Goal: Information Seeking & Learning: Find specific fact

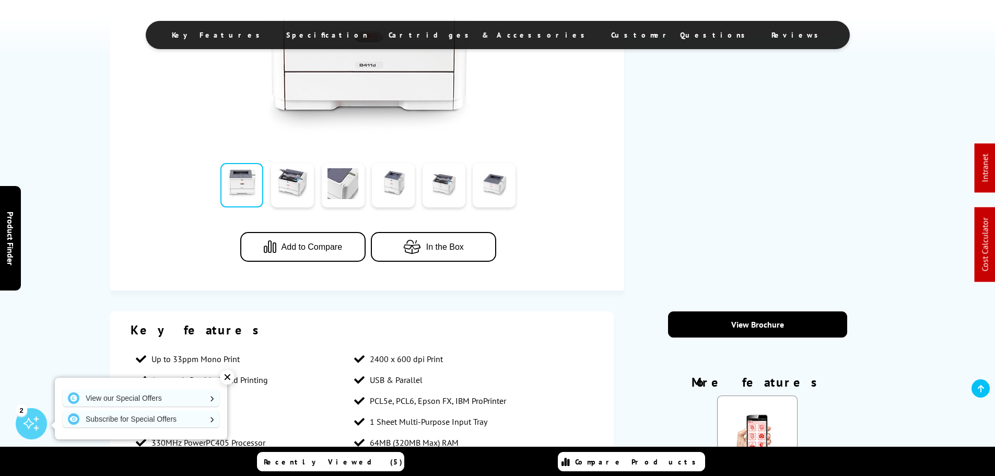
scroll to position [470, 0]
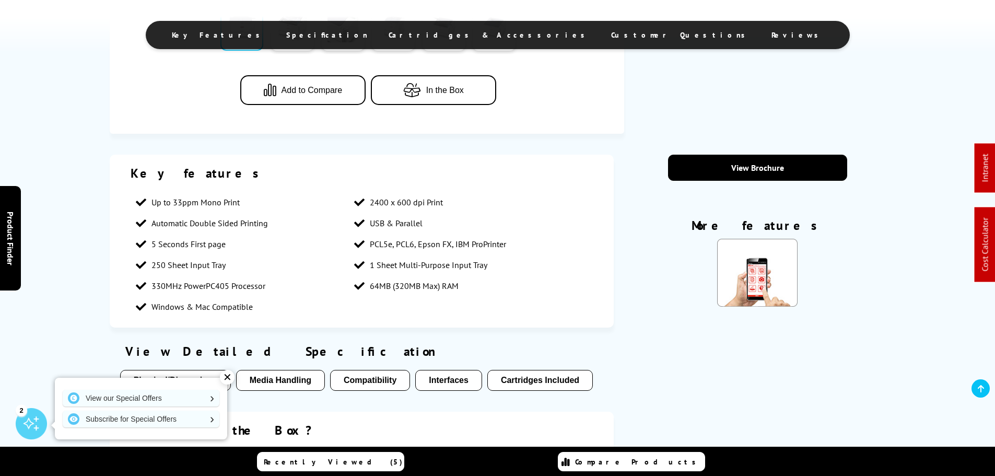
click at [482, 40] on ul "Key Features Specification Cartridges & Accessories Customer Questions Reviews" at bounding box center [498, 35] width 704 height 28
click at [482, 36] on span "Cartridges & Accessories" at bounding box center [490, 34] width 202 height 9
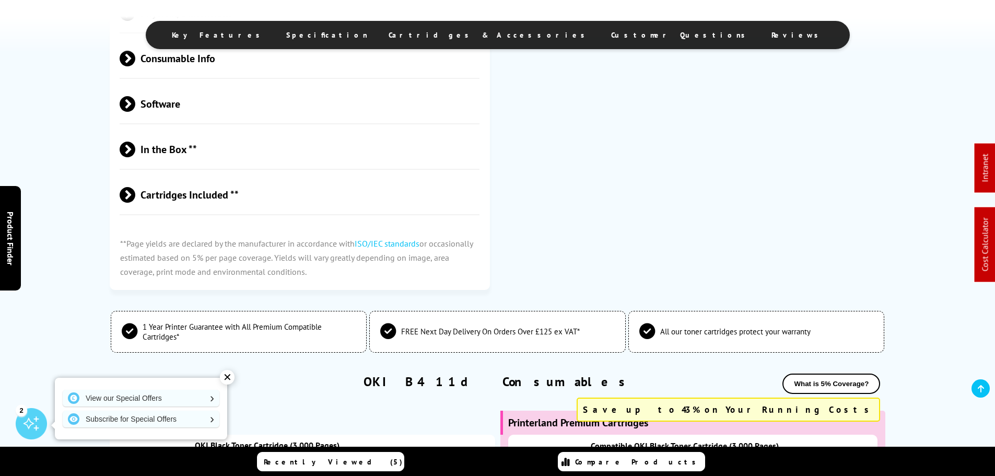
scroll to position [1818, 0]
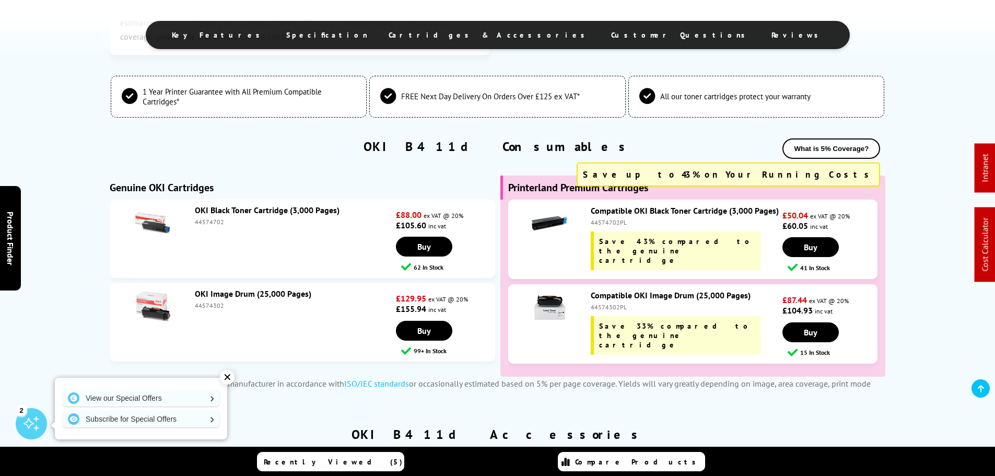
click at [612, 224] on div "44574702PL" at bounding box center [685, 222] width 189 height 8
copy div "44574702PL"
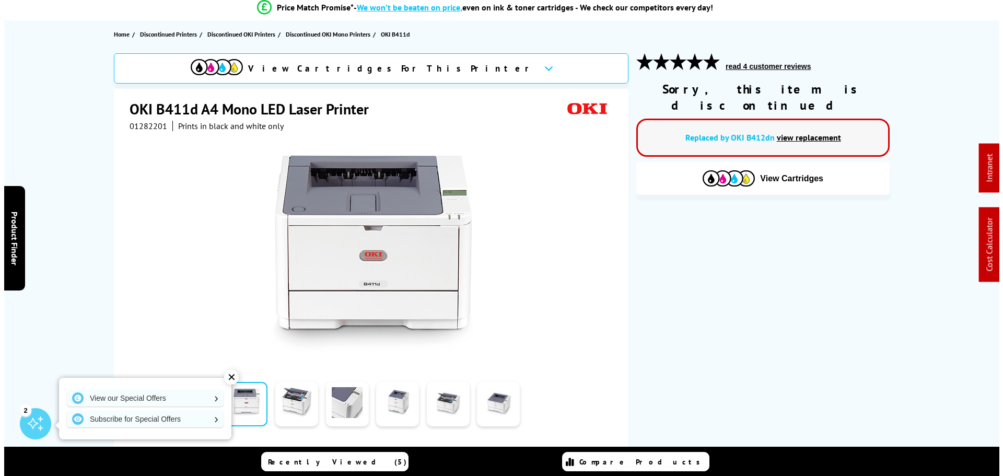
scroll to position [0, 0]
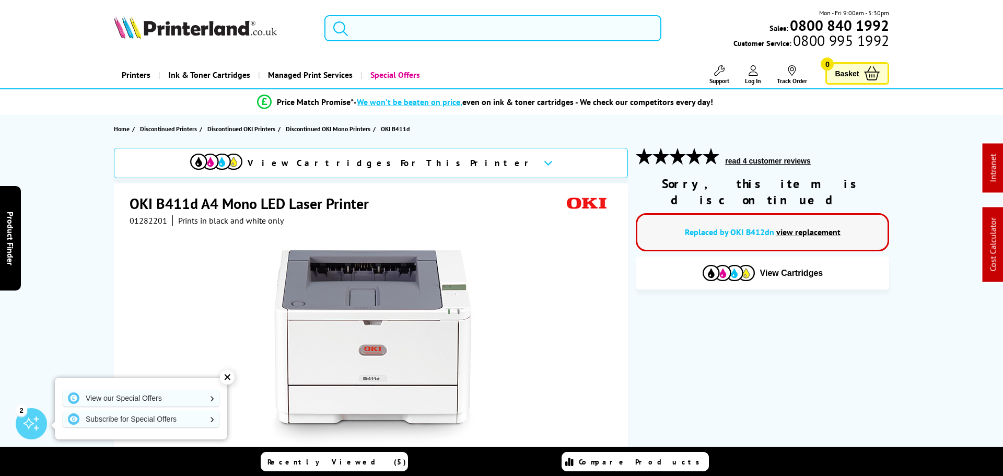
click at [362, 32] on input "search" at bounding box center [492, 28] width 337 height 26
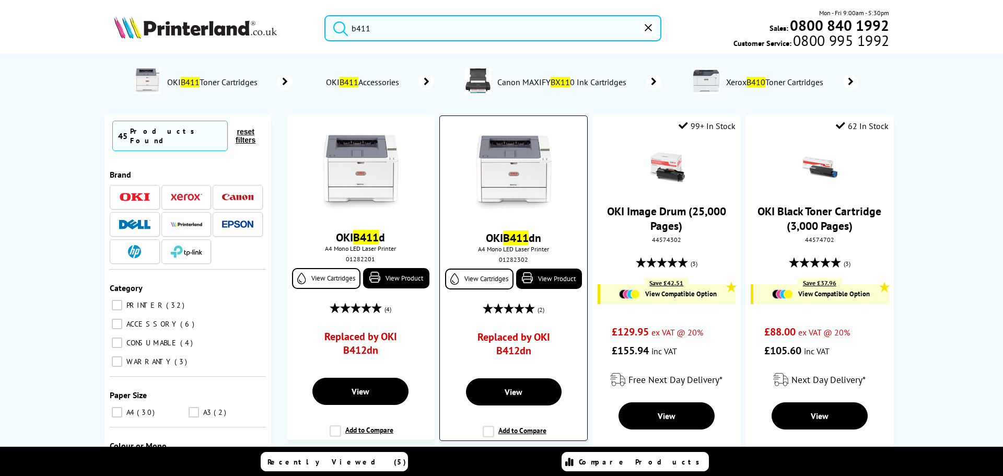
type input "b411"
click at [527, 213] on img at bounding box center [513, 173] width 78 height 78
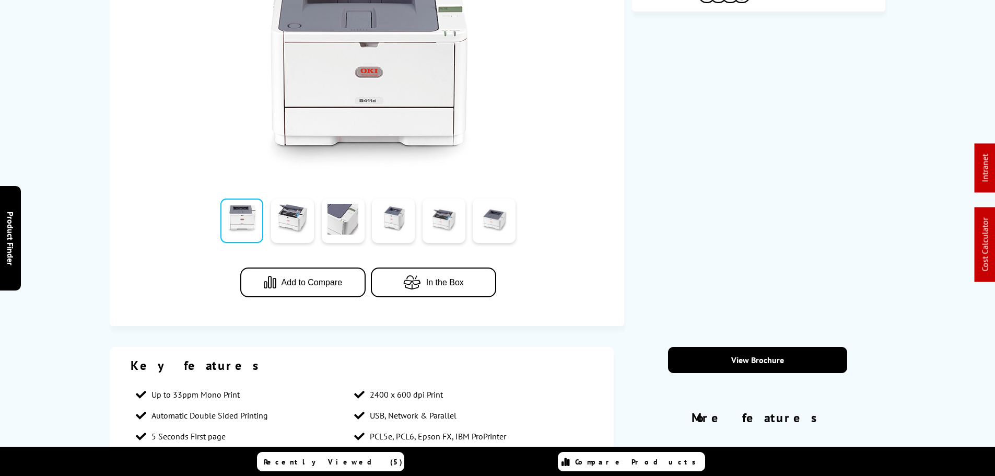
scroll to position [313, 0]
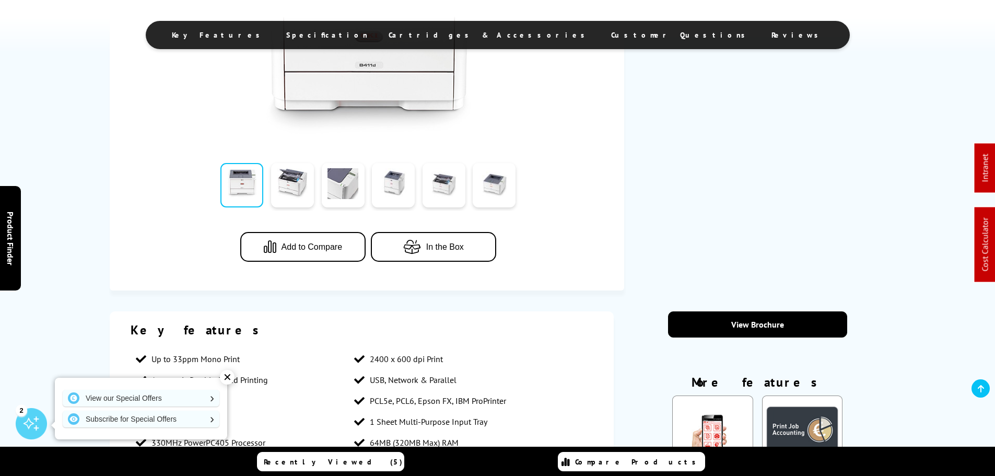
drag, startPoint x: 477, startPoint y: 33, endPoint x: 505, endPoint y: 40, distance: 28.5
click at [488, 38] on span "Cartridges & Accessories" at bounding box center [490, 34] width 202 height 9
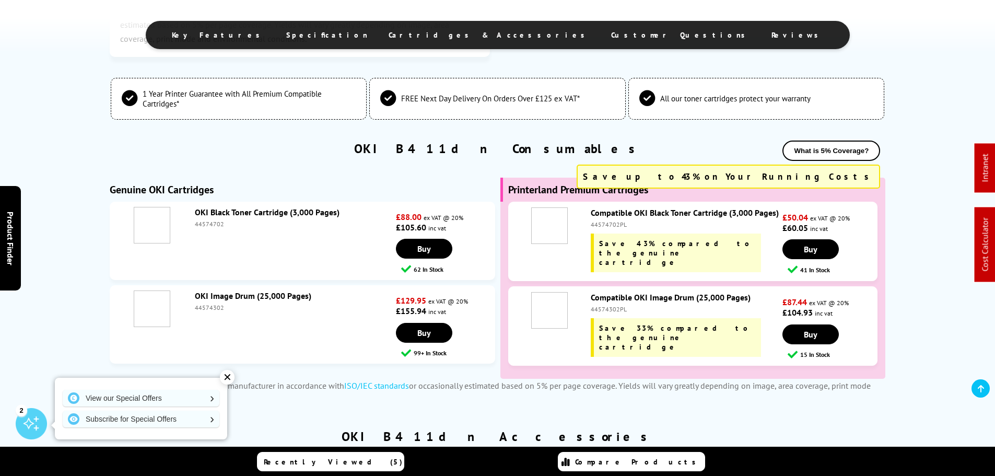
scroll to position [1818, 0]
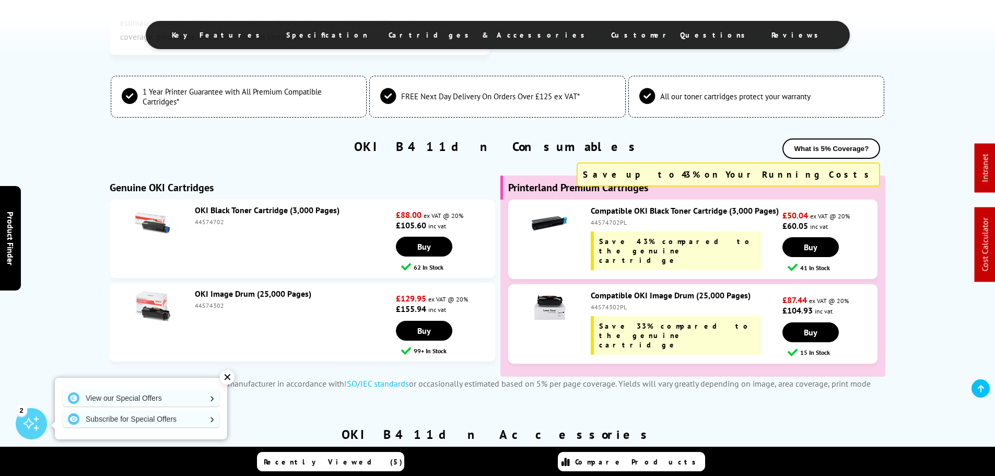
click at [599, 308] on div "44574302PL" at bounding box center [685, 307] width 189 height 8
copy div "44574302PL"
click at [602, 223] on div "44574702PL" at bounding box center [685, 222] width 189 height 8
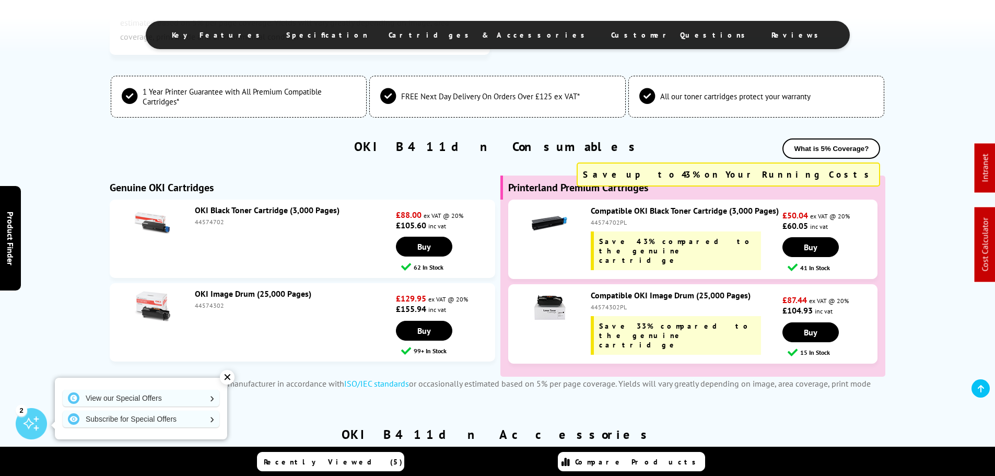
copy div "44574702PL"
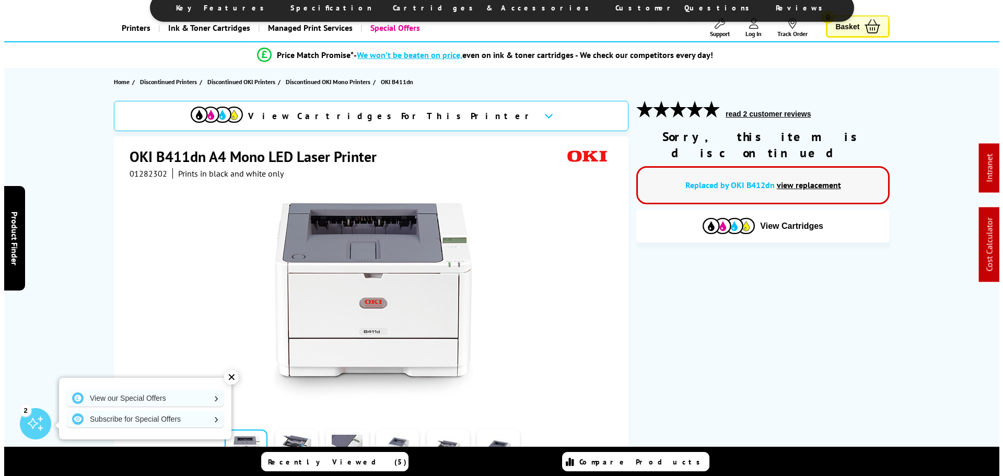
scroll to position [0, 0]
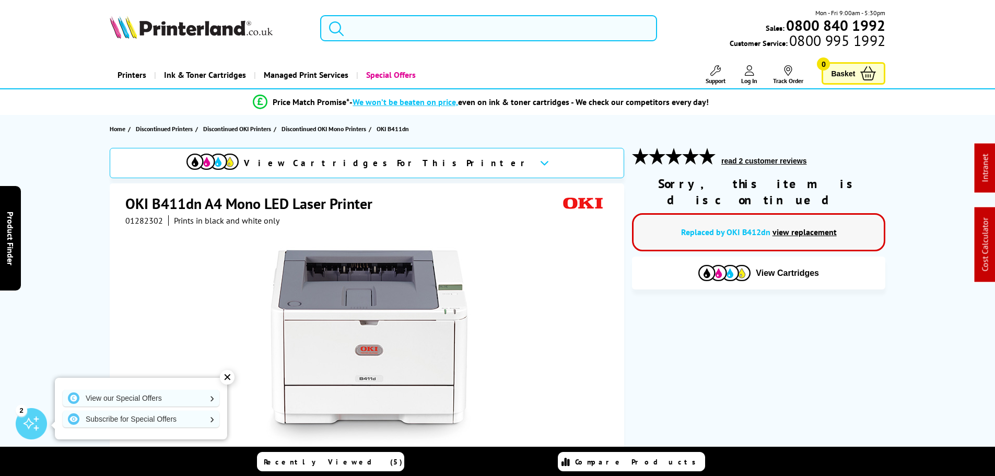
click at [391, 29] on input "search" at bounding box center [488, 28] width 337 height 26
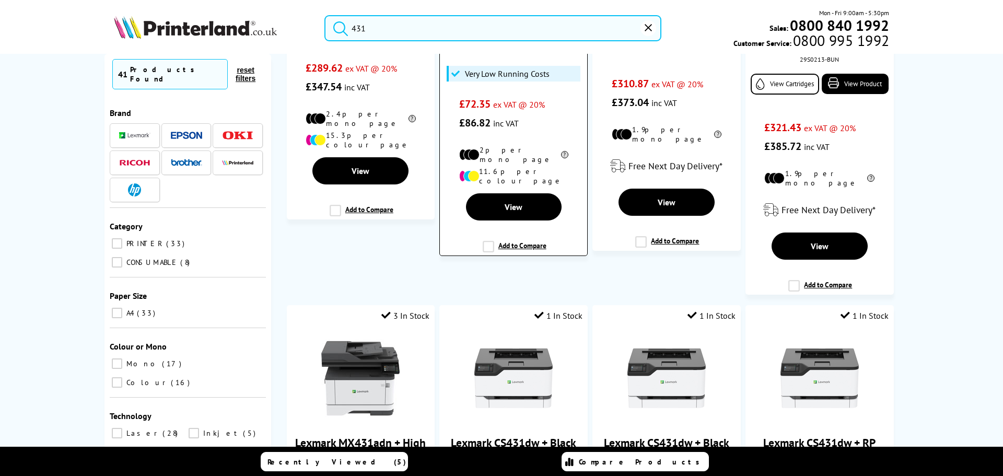
scroll to position [993, 0]
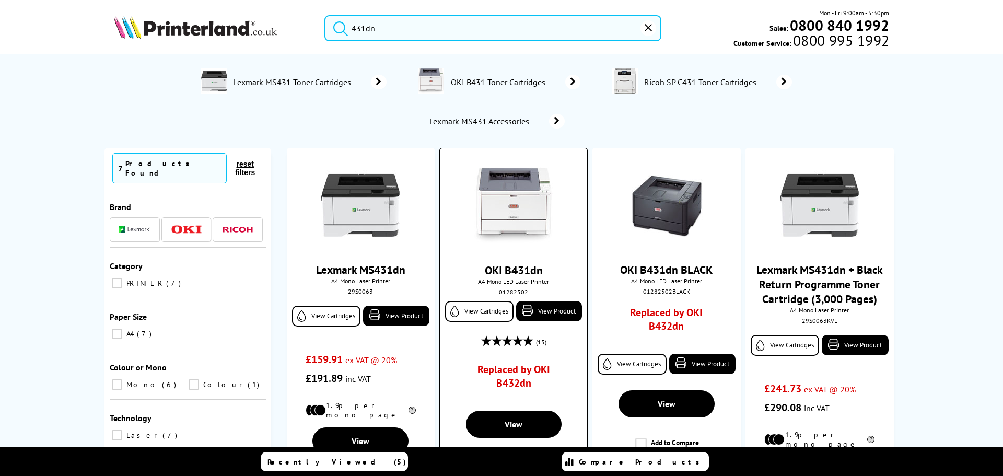
type input "431dn"
click at [509, 296] on div "OKI B431dn A4 Mono LED Laser Printer 01282502 View Cartridges View Product (15)…" at bounding box center [513, 280] width 136 height 249
click at [509, 295] on div "01282502" at bounding box center [513, 292] width 131 height 8
copy div "01282502"
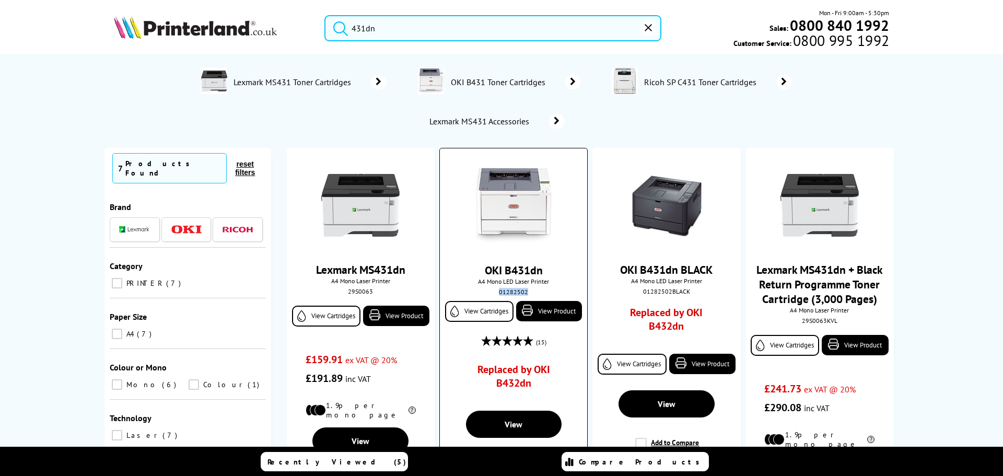
click at [509, 267] on link "OKI B431dn" at bounding box center [514, 270] width 58 height 15
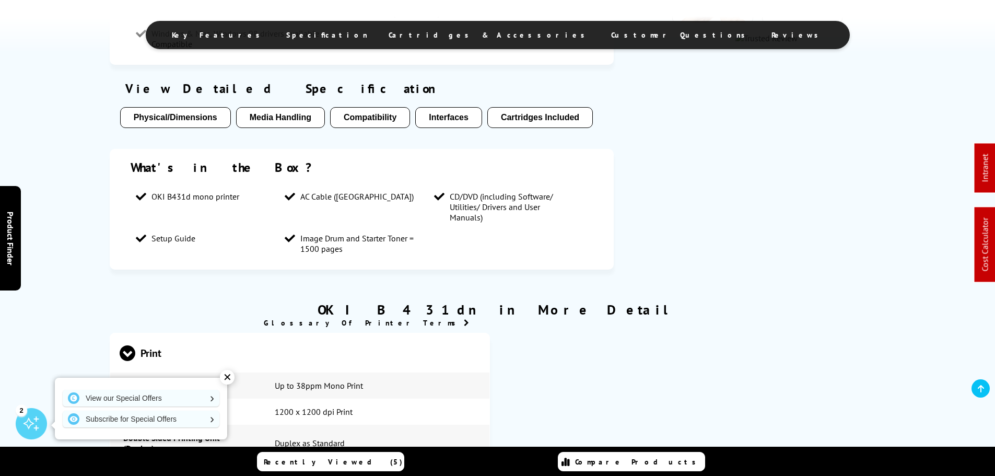
click at [473, 36] on span "Cartridges & Accessories" at bounding box center [490, 34] width 202 height 9
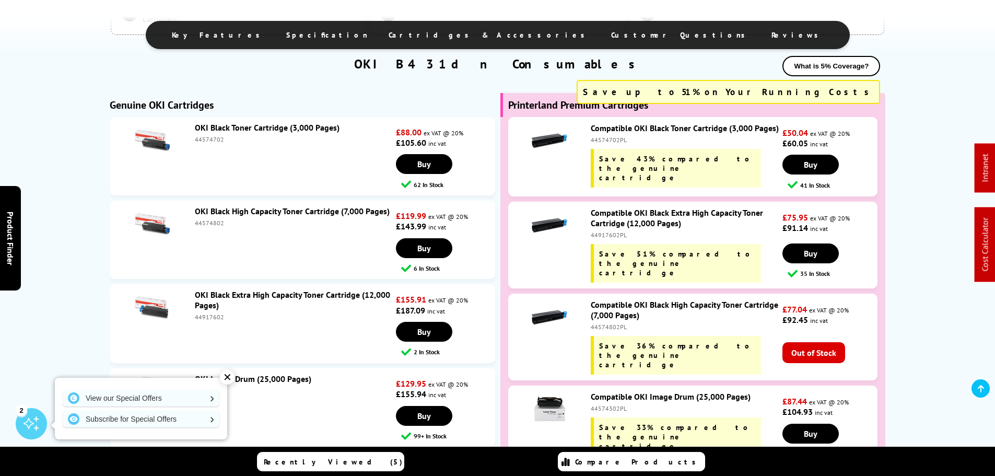
scroll to position [2026, 0]
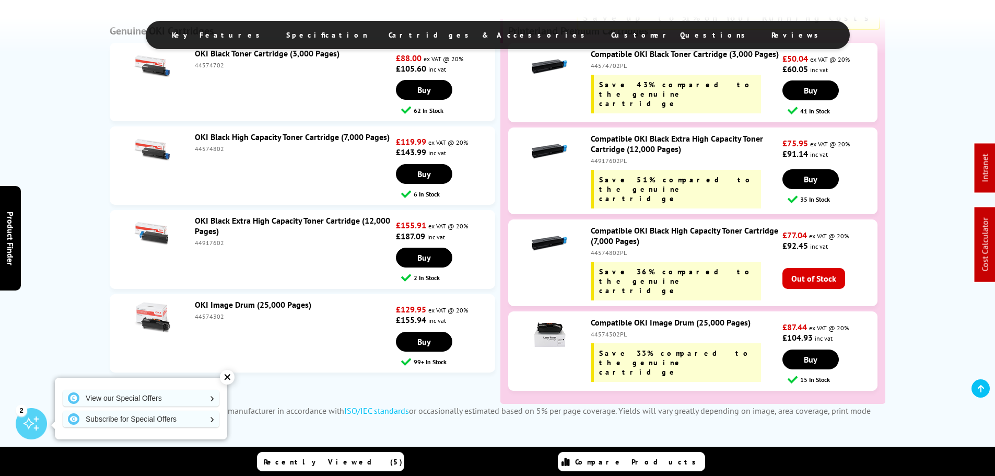
click at [200, 247] on div "44917602" at bounding box center [294, 243] width 199 height 8
click at [202, 241] on div "44917602" at bounding box center [294, 243] width 199 height 8
copy div "44917602"
click at [204, 316] on div "44574302" at bounding box center [294, 316] width 199 height 8
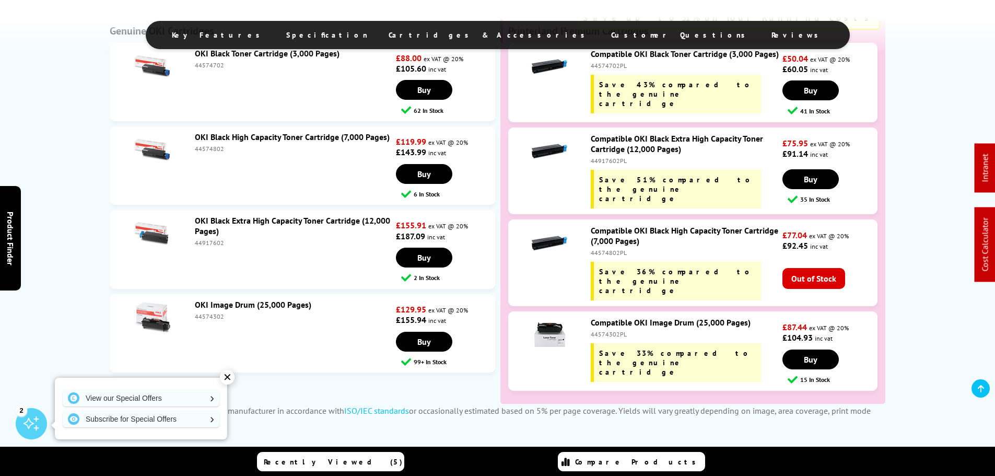
click at [204, 316] on div "44574302" at bounding box center [294, 316] width 199 height 8
copy div "44574302"
click at [599, 249] on div "44574802PL" at bounding box center [685, 253] width 189 height 8
copy div "44574802PL"
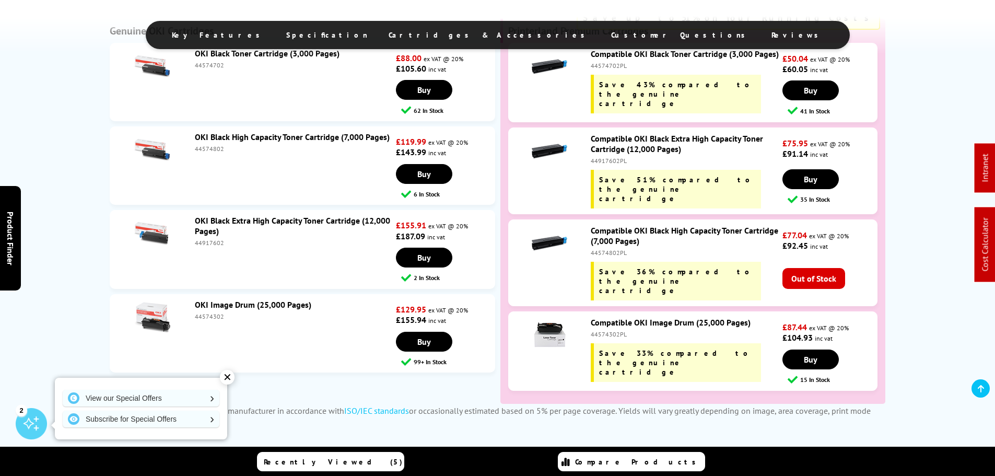
click at [606, 160] on div "44917602PL" at bounding box center [685, 161] width 189 height 8
copy div "44917602PL"
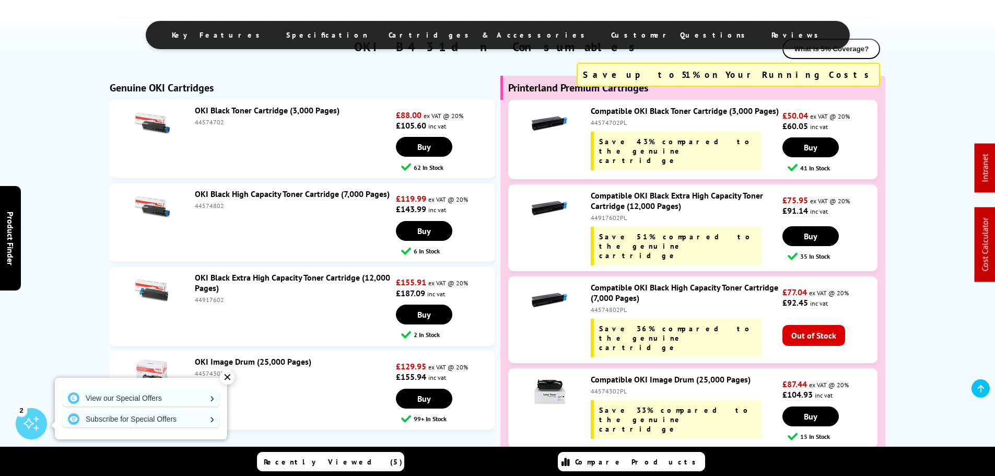
scroll to position [1869, 0]
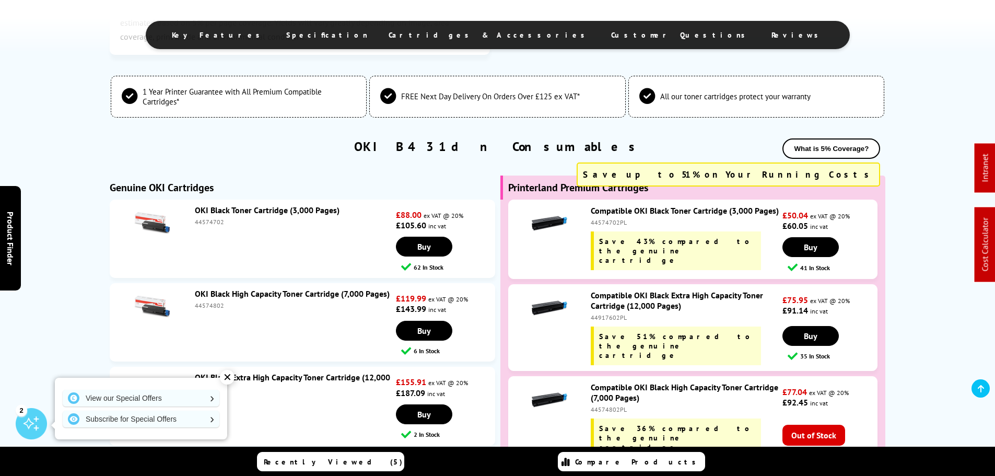
click at [604, 225] on div "44574702PL" at bounding box center [685, 222] width 189 height 8
copy div "44574702PL"
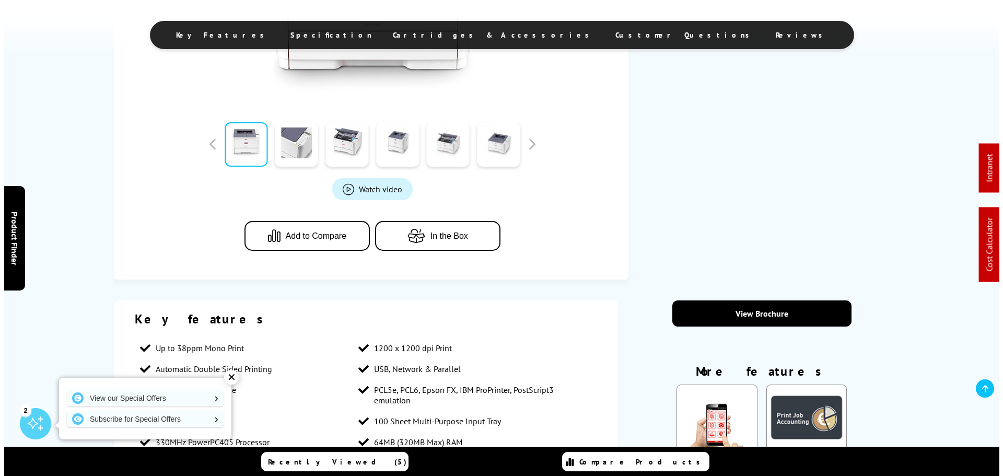
scroll to position [0, 0]
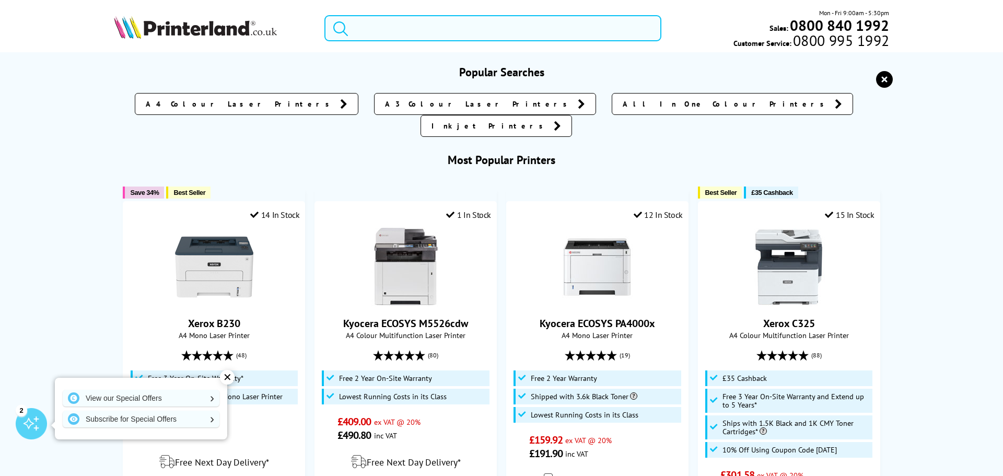
click at [375, 31] on input "search" at bounding box center [492, 28] width 337 height 26
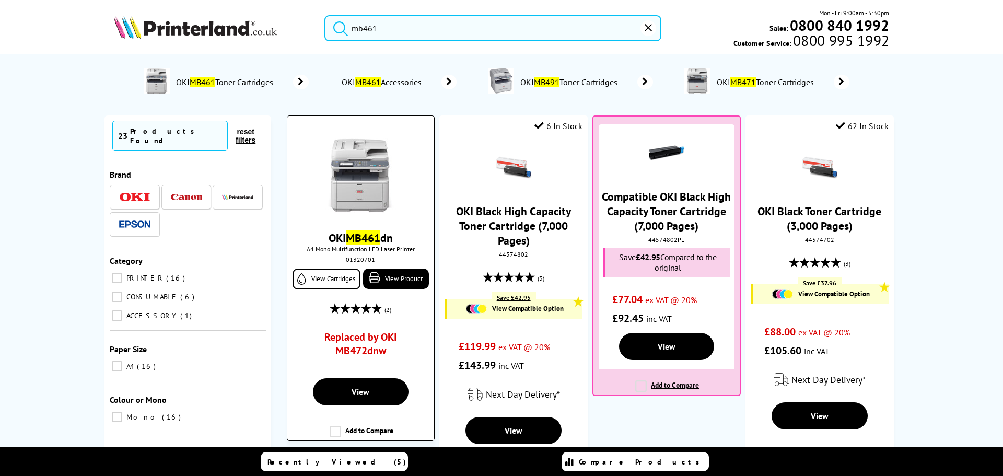
type input "mb461"
click at [350, 183] on img at bounding box center [360, 173] width 78 height 78
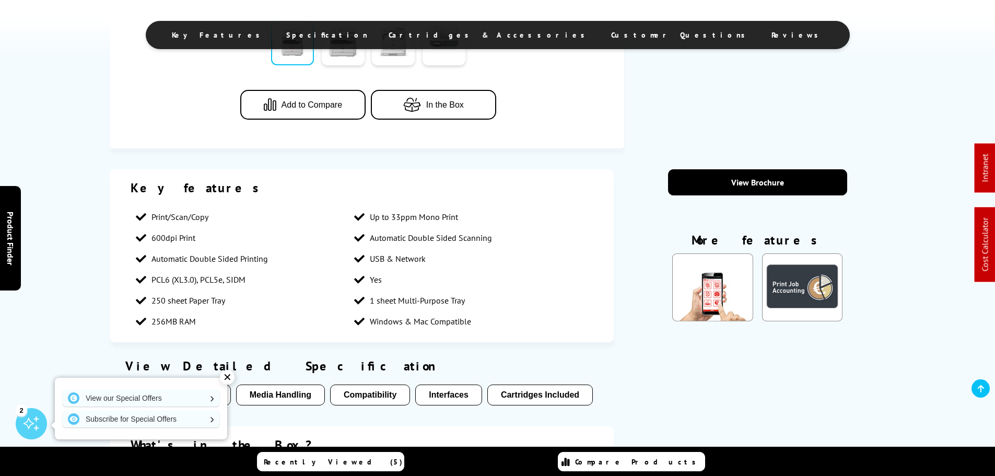
click at [487, 34] on span "Cartridges & Accessories" at bounding box center [490, 34] width 202 height 9
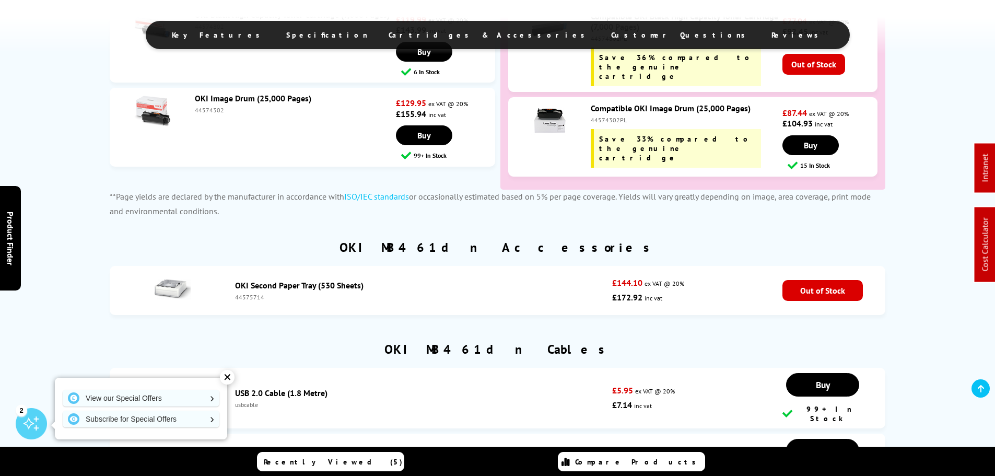
scroll to position [2109, 0]
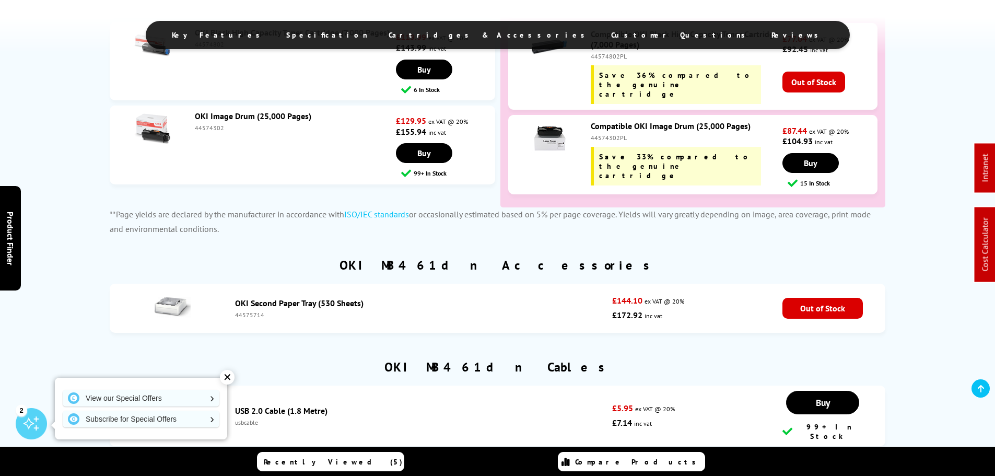
click at [602, 134] on div "44574302PL" at bounding box center [685, 138] width 189 height 8
copy div "44574302PL"
